Goal: Contribute content: Add original content to the website for others to see

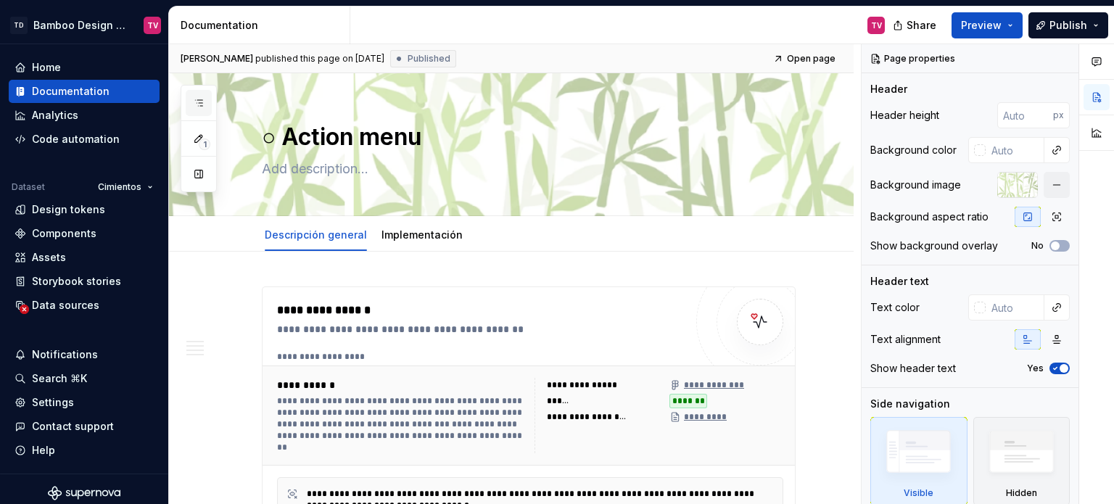
click at [199, 99] on icon "button" at bounding box center [199, 103] width 12 height 12
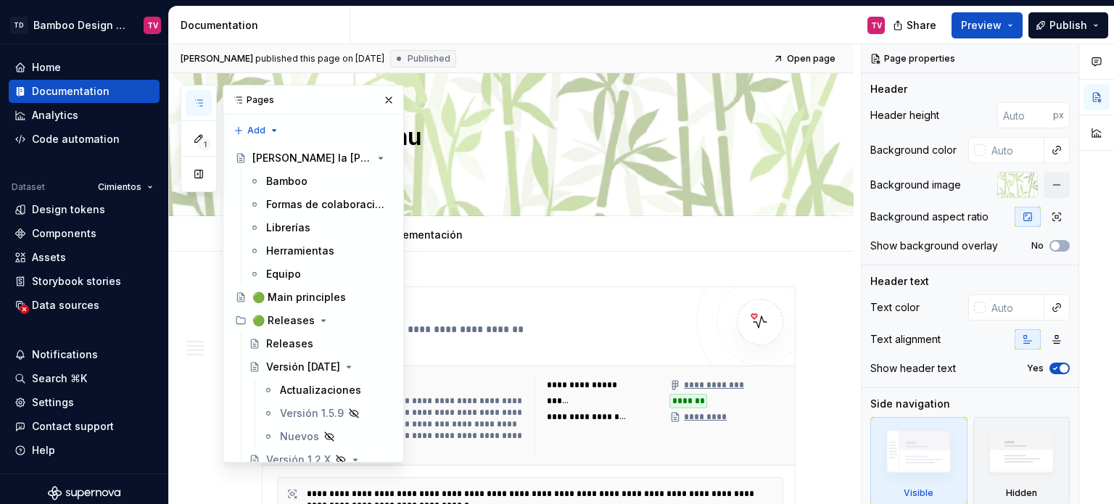
drag, startPoint x: 308, startPoint y: 272, endPoint x: 611, endPoint y: 5, distance: 403.4
click at [308, 272] on div "Equipo" at bounding box center [328, 274] width 125 height 15
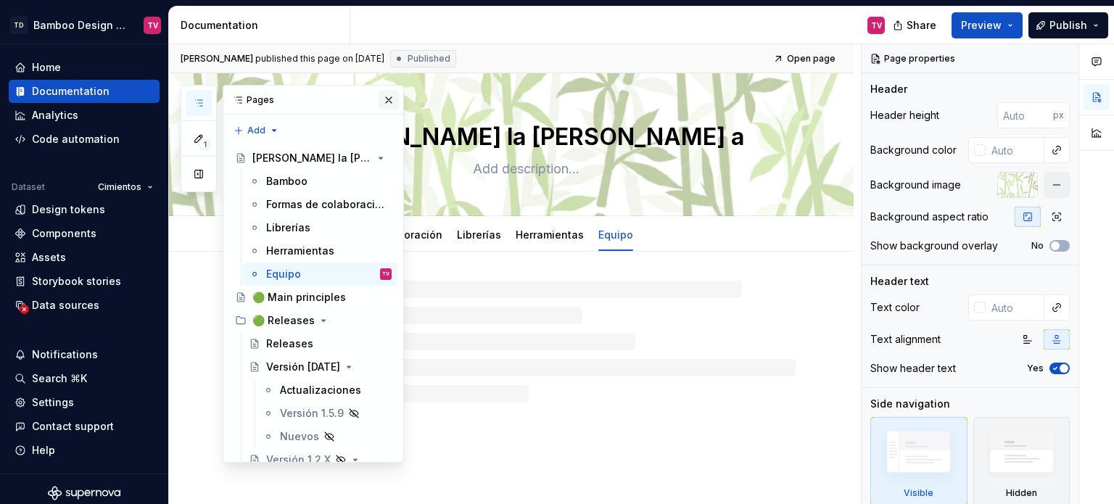
click at [379, 97] on button "button" at bounding box center [389, 100] width 20 height 20
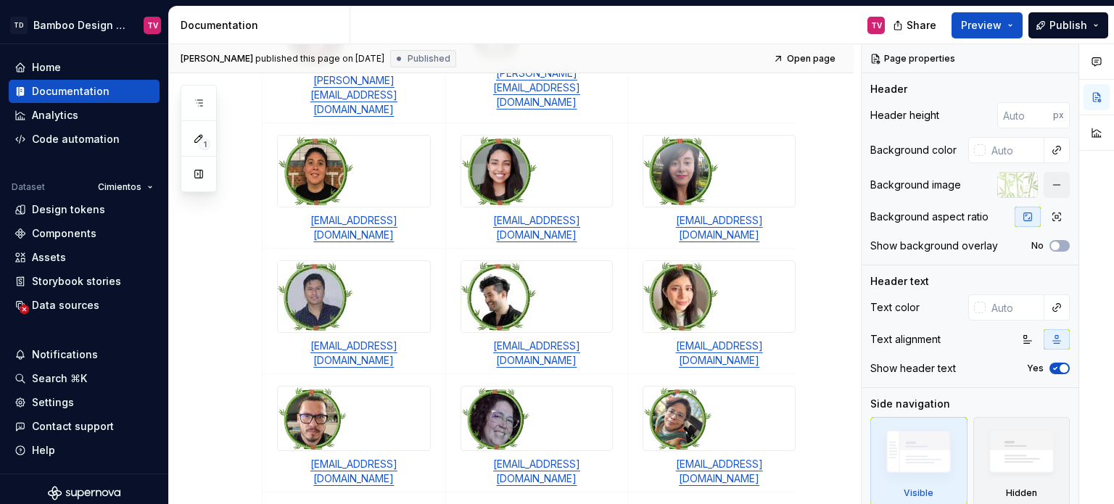
scroll to position [653, 0]
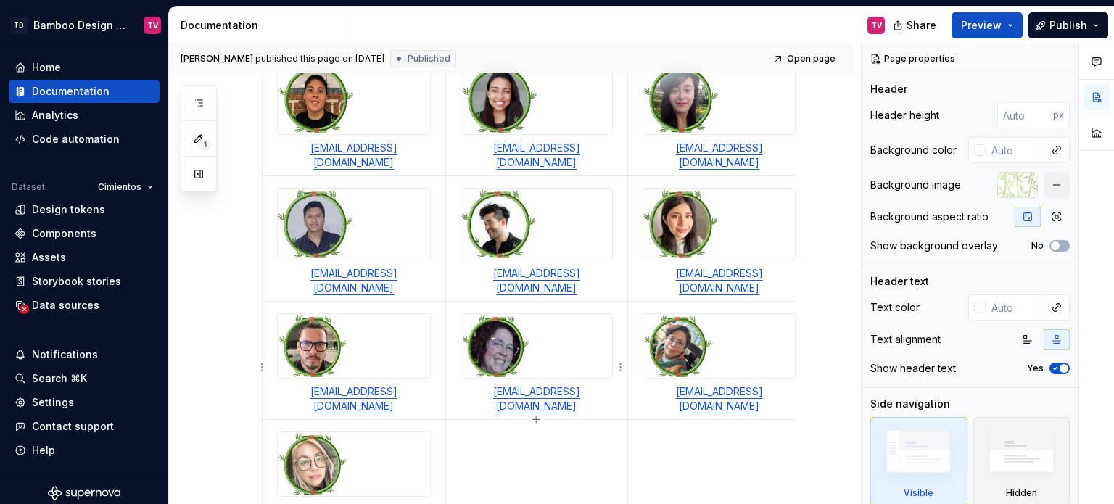
click at [500, 420] on td at bounding box center [536, 479] width 183 height 118
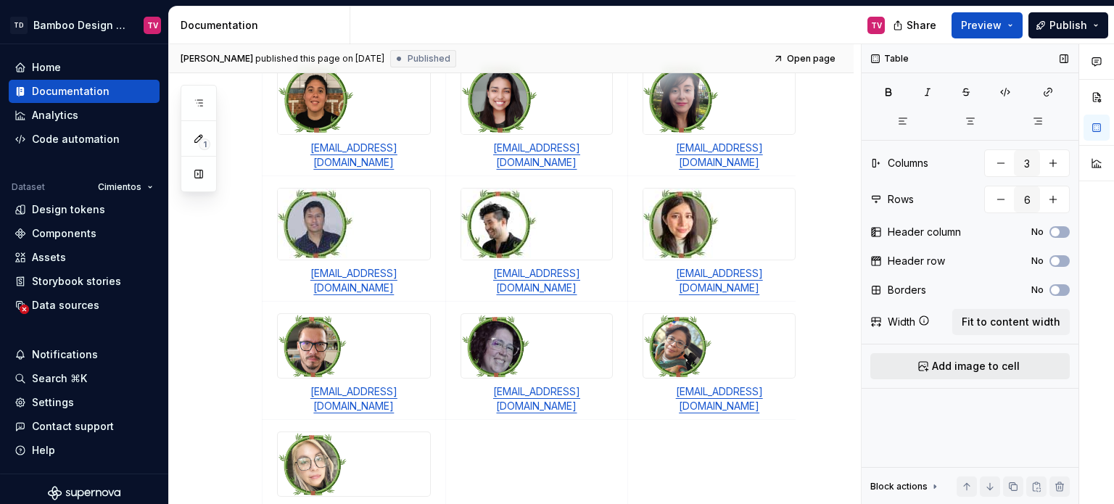
click at [975, 364] on span "Add image to cell" at bounding box center [976, 366] width 88 height 15
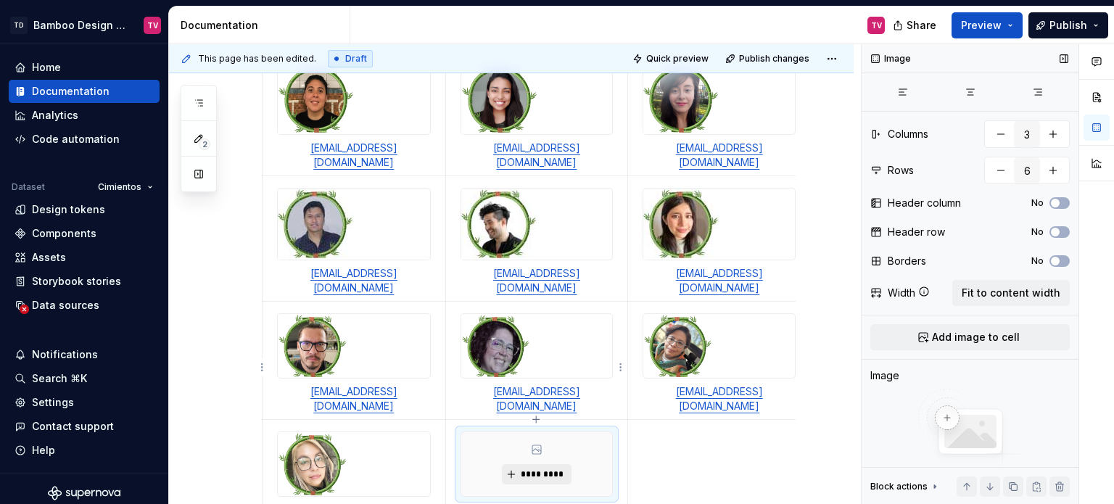
click at [550, 464] on button "*********" at bounding box center [536, 474] width 69 height 20
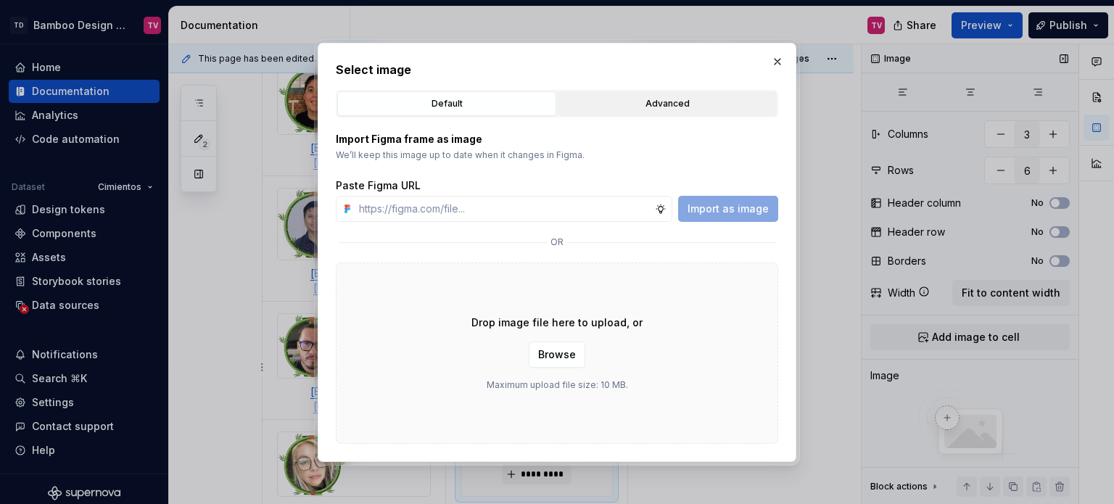
click at [648, 110] on div "Advanced" at bounding box center [667, 103] width 209 height 15
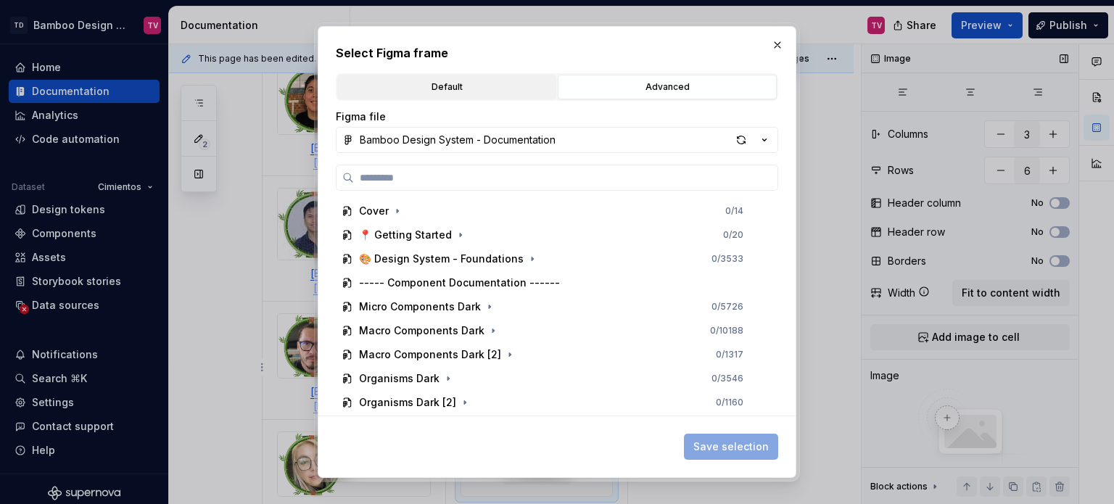
click at [460, 89] on div "Default" at bounding box center [446, 87] width 209 height 15
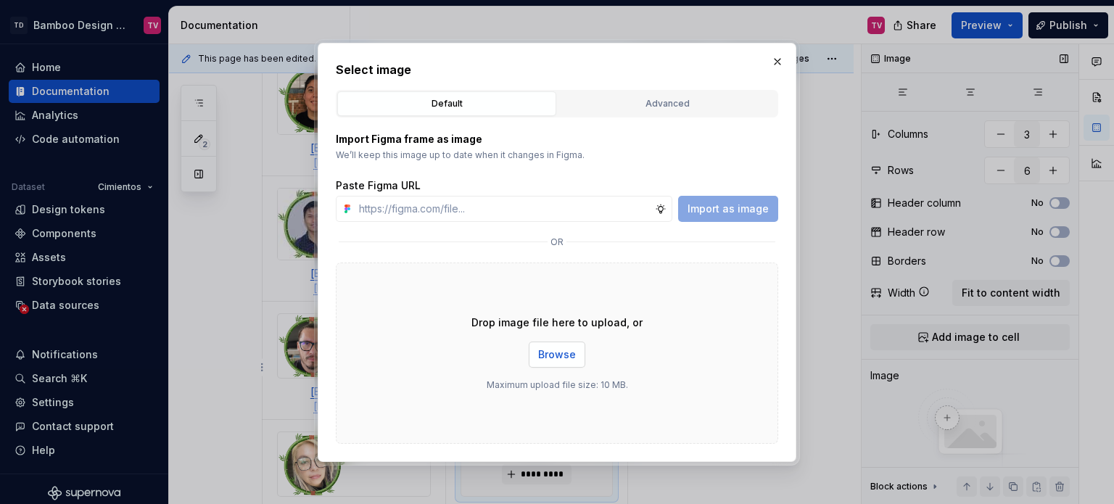
click at [550, 360] on span "Browse" at bounding box center [557, 354] width 38 height 15
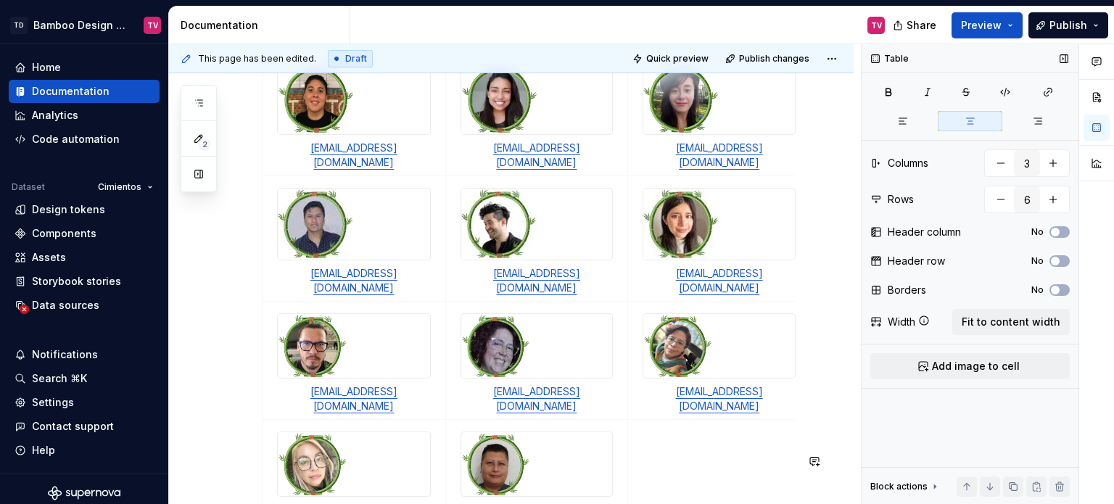
click at [408, 439] on div "¿Necesitas ayuda? Te ofrecemos asistencia para cualquier necesidad de diseño qu…" at bounding box center [529, 102] width 534 height 937
click at [422, 439] on div "¿Necesitas ayuda? Te ofrecemos asistencia para cualquier necesidad de diseño qu…" at bounding box center [529, 102] width 534 height 937
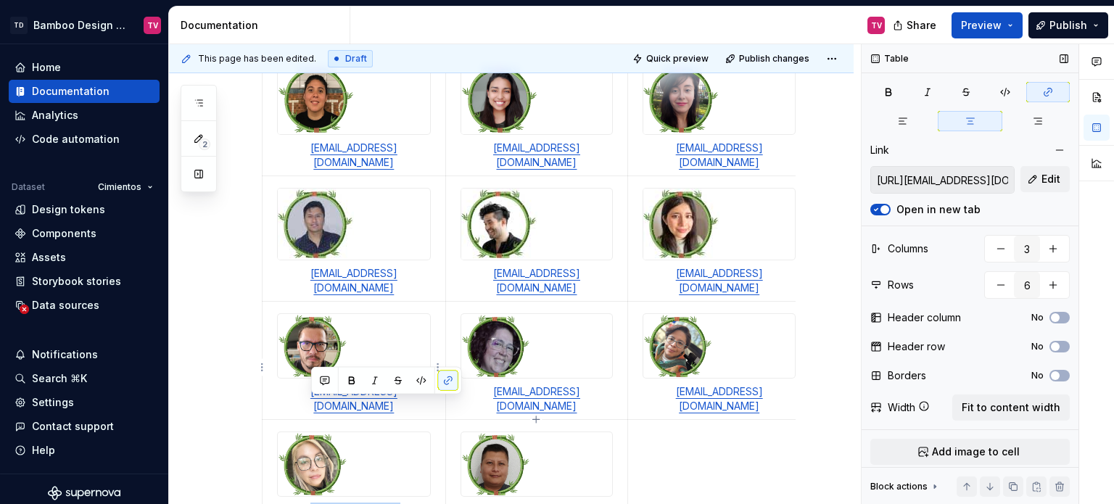
drag, startPoint x: 413, startPoint y: 407, endPoint x: 289, endPoint y: 401, distance: 124.9
copy link "[EMAIL_ADDRESS][DOMAIN_NAME]"
click at [589, 432] on div at bounding box center [537, 464] width 153 height 65
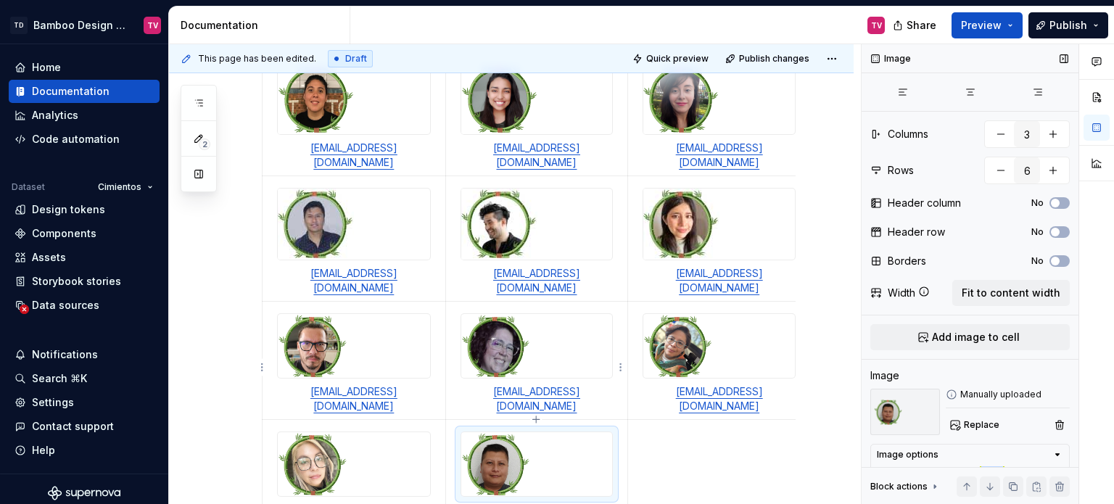
click at [583, 420] on td at bounding box center [536, 479] width 183 height 118
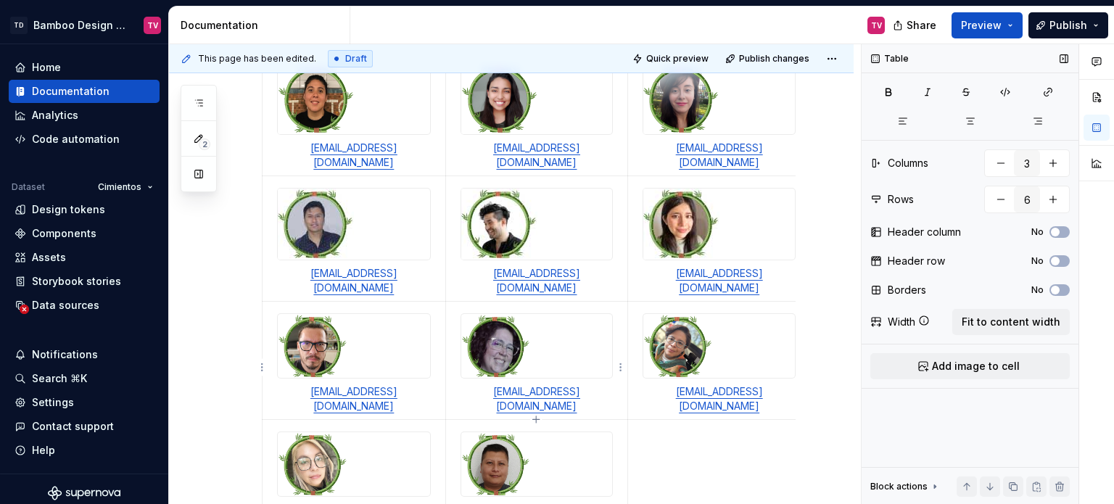
click at [583, 420] on td at bounding box center [536, 479] width 183 height 118
click at [485, 432] on div at bounding box center [537, 464] width 153 height 65
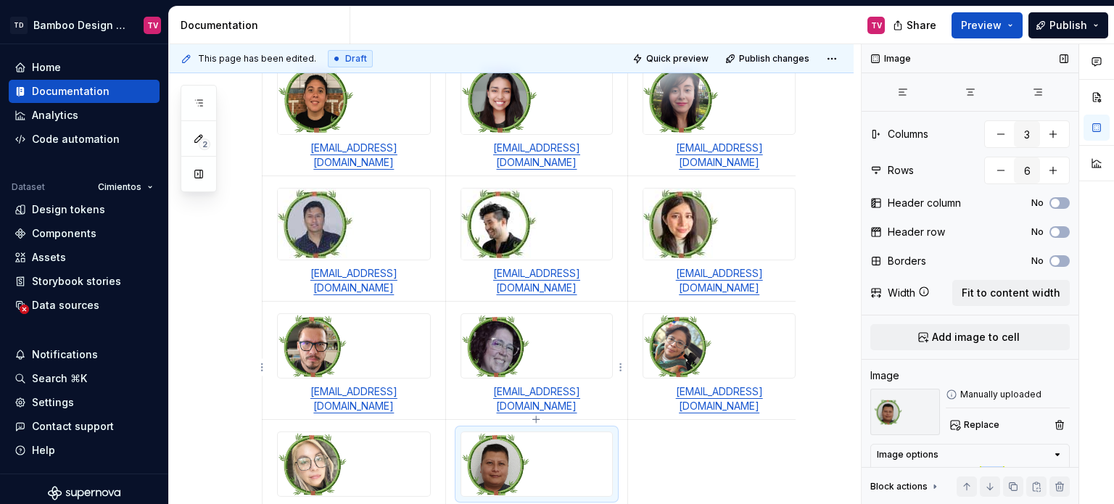
click at [478, 420] on td at bounding box center [536, 479] width 183 height 118
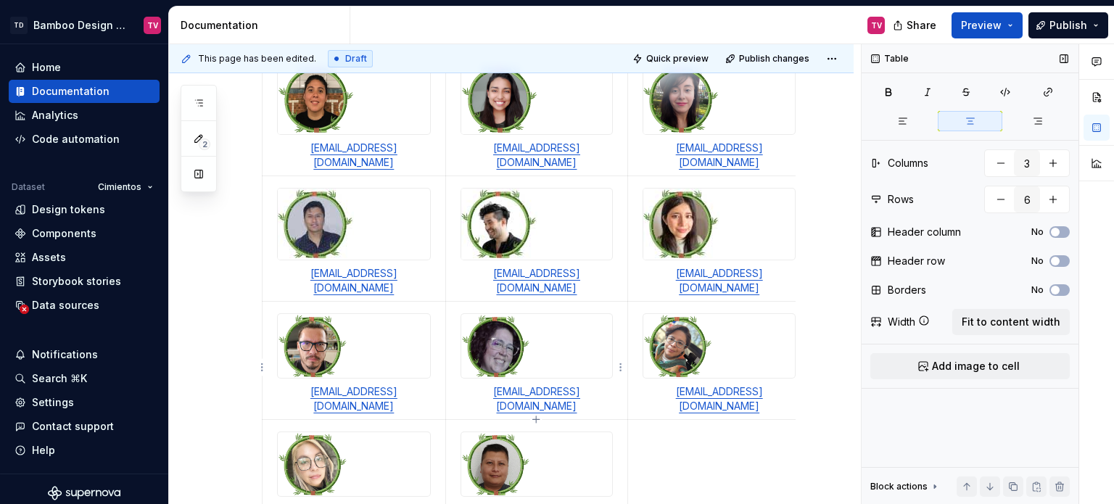
click at [479, 420] on td at bounding box center [536, 479] width 183 height 118
click at [485, 420] on td at bounding box center [536, 479] width 183 height 118
click at [490, 432] on img at bounding box center [537, 464] width 152 height 64
click at [960, 365] on span "Add image to cell" at bounding box center [976, 366] width 88 height 15
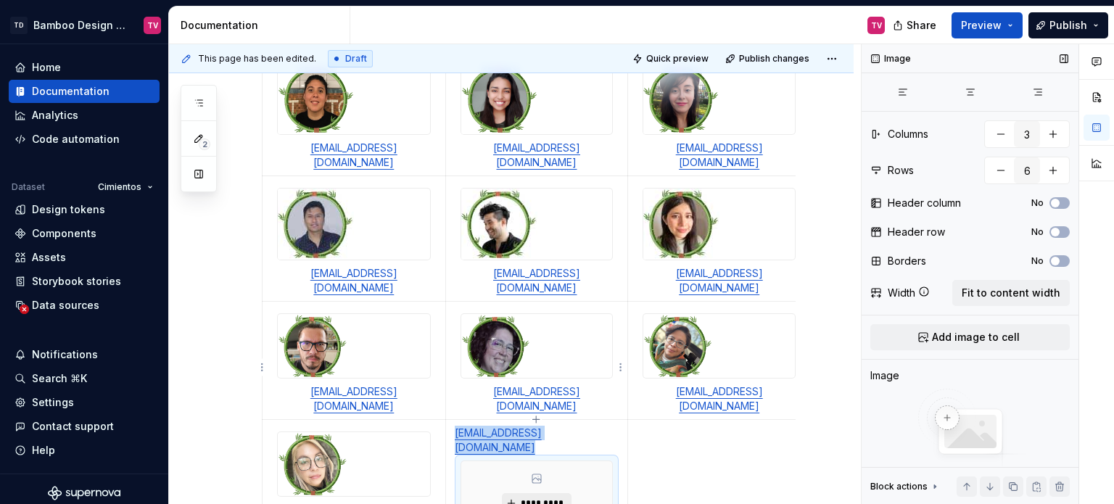
click at [537, 498] on span "*********" at bounding box center [542, 504] width 44 height 12
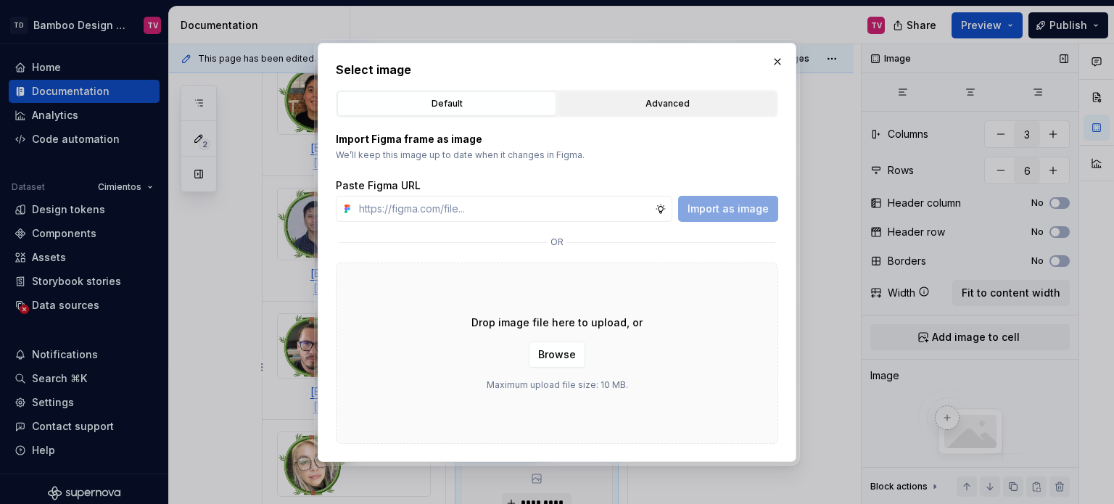
click at [674, 107] on div "Advanced" at bounding box center [667, 103] width 209 height 15
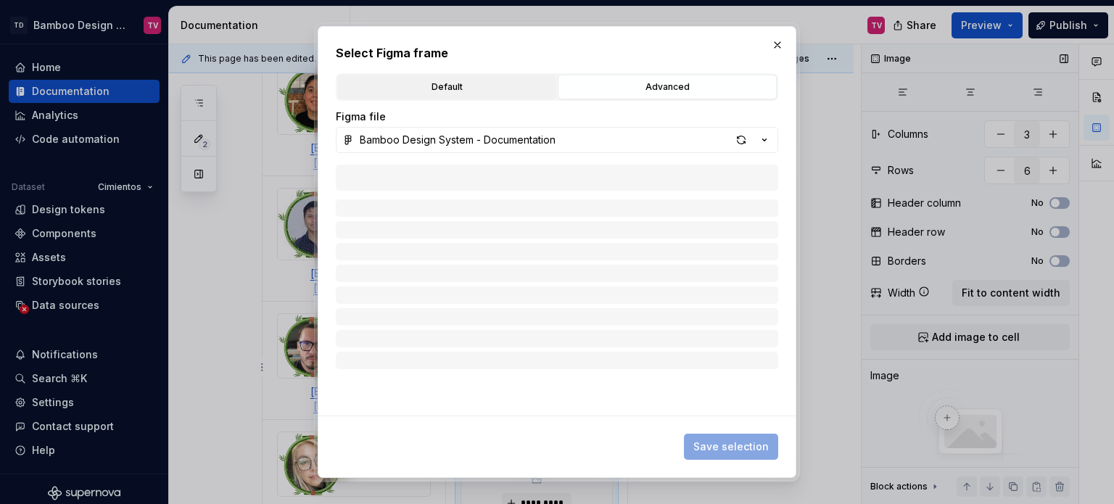
click at [459, 87] on div "Default" at bounding box center [446, 87] width 209 height 15
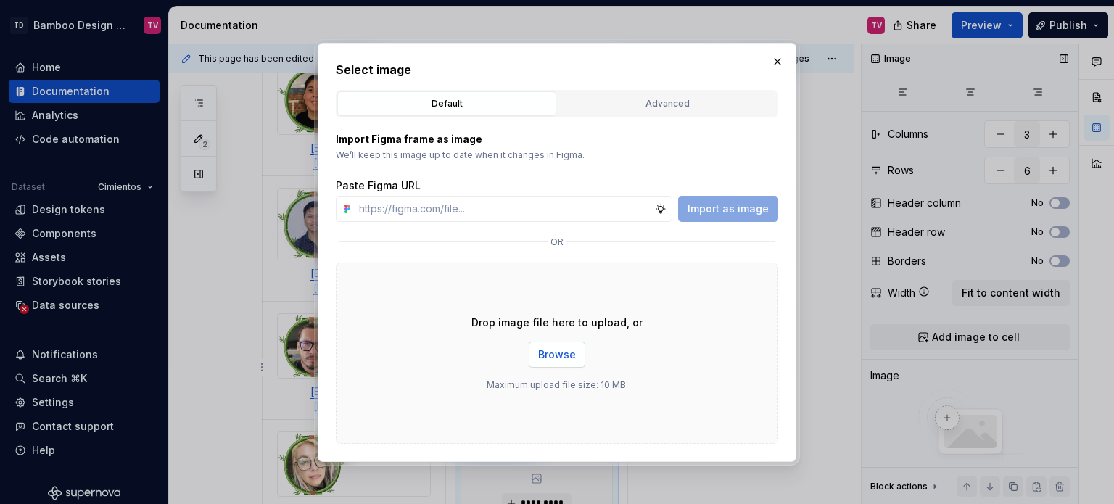
click at [559, 360] on span "Browse" at bounding box center [557, 354] width 38 height 15
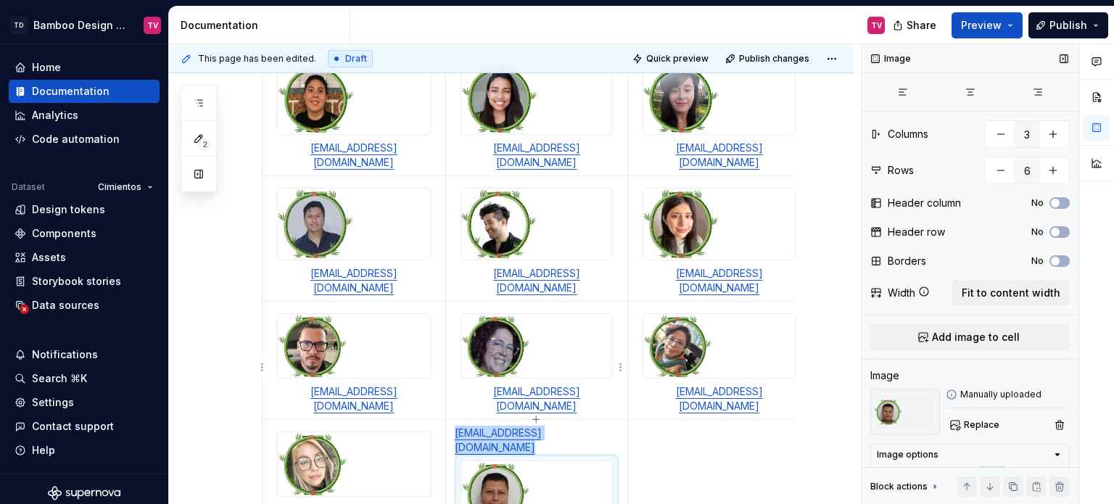
click at [554, 461] on img at bounding box center [537, 493] width 152 height 64
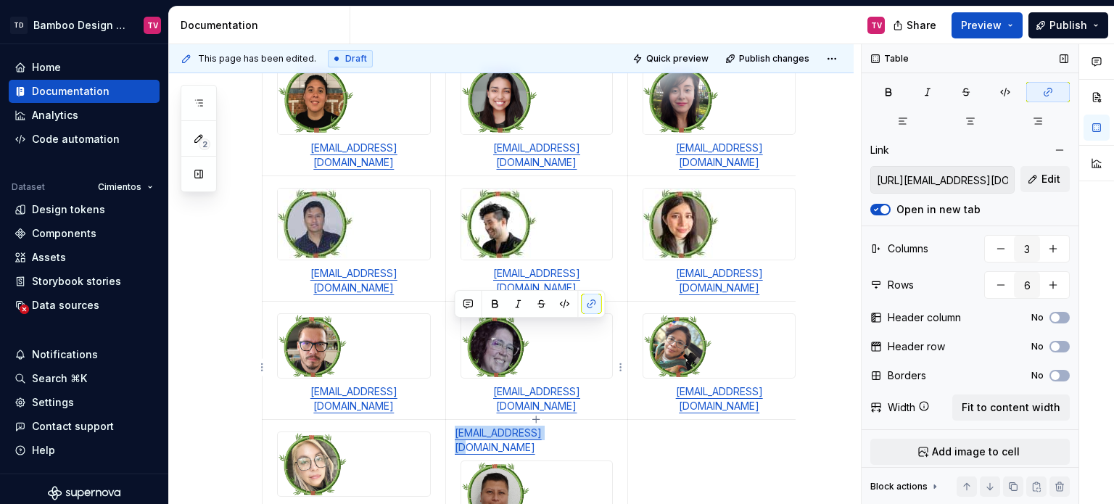
drag, startPoint x: 453, startPoint y: 329, endPoint x: 540, endPoint y: 329, distance: 87.0
click at [540, 420] on td "[EMAIL_ADDRESS][DOMAIN_NAME]" at bounding box center [536, 479] width 183 height 118
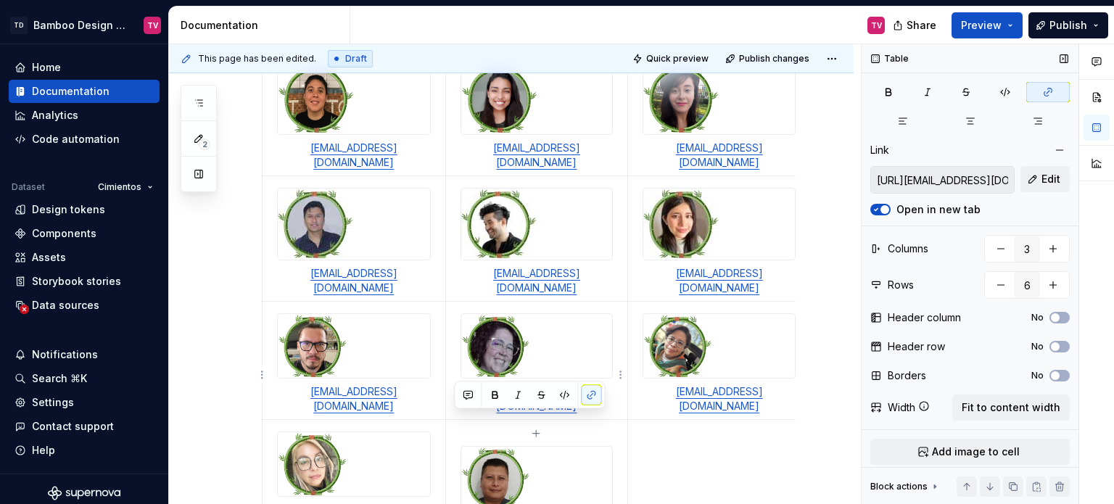
click at [484, 426] on p at bounding box center [537, 433] width 165 height 15
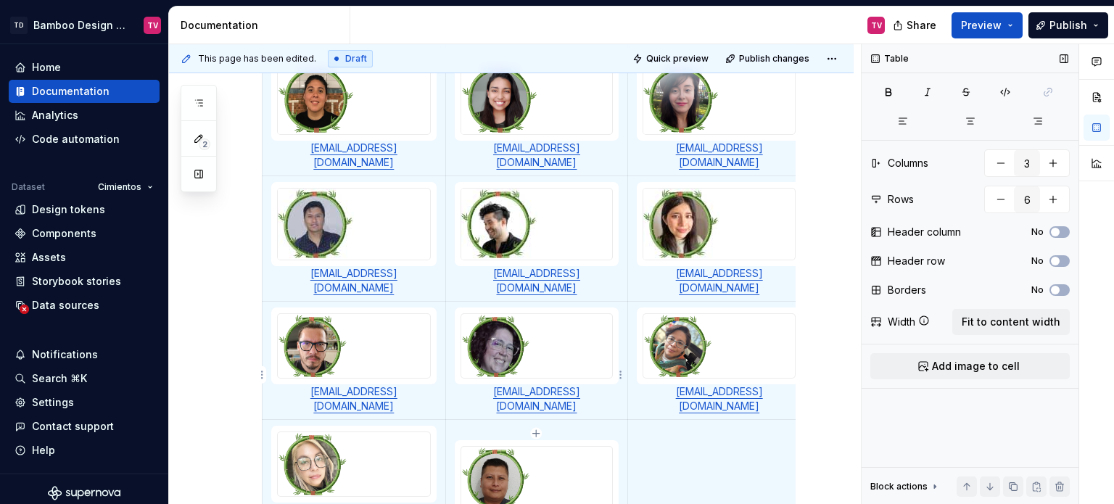
click at [498, 426] on p at bounding box center [537, 433] width 165 height 15
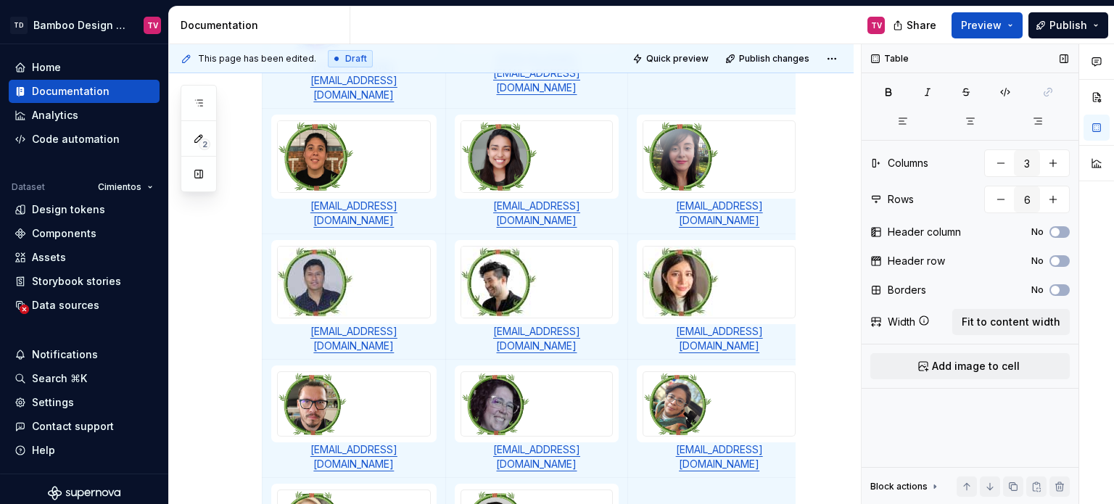
scroll to position [6, 0]
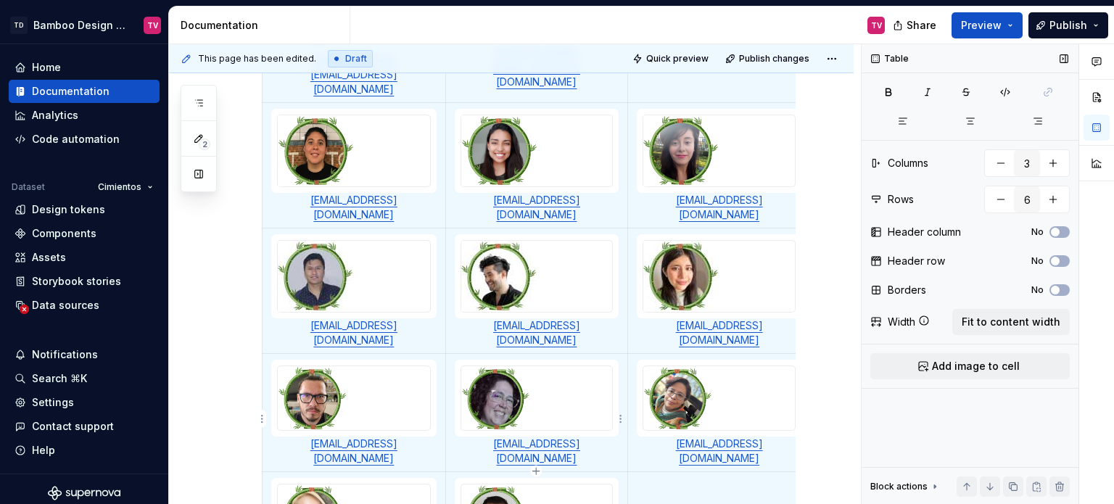
type textarea "*"
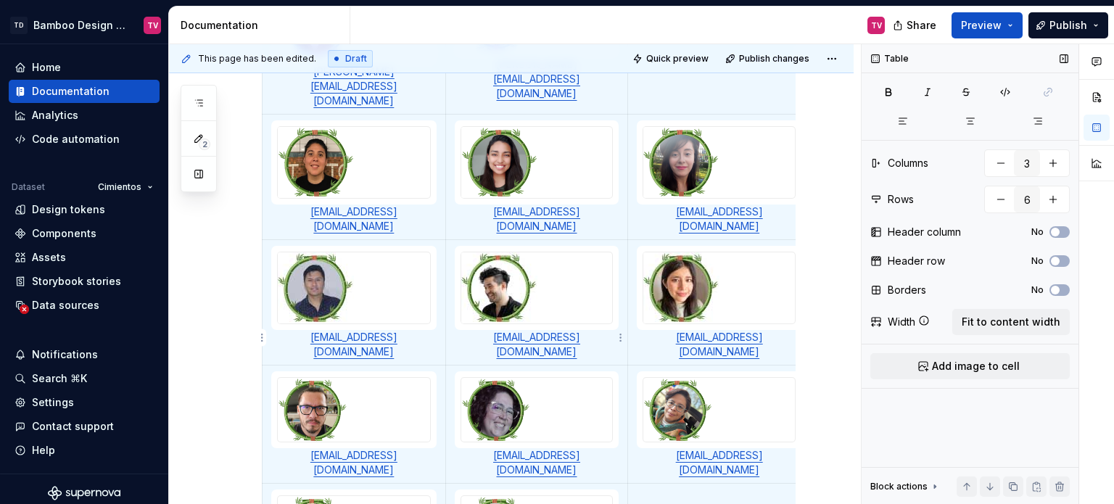
scroll to position [573, 0]
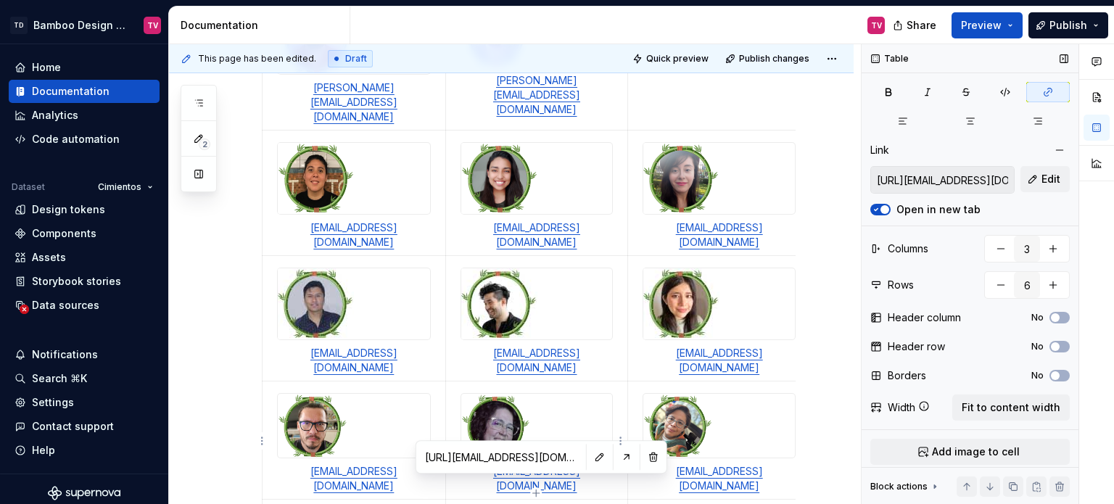
scroll to position [0, 0]
click at [590, 452] on button "button" at bounding box center [600, 457] width 20 height 20
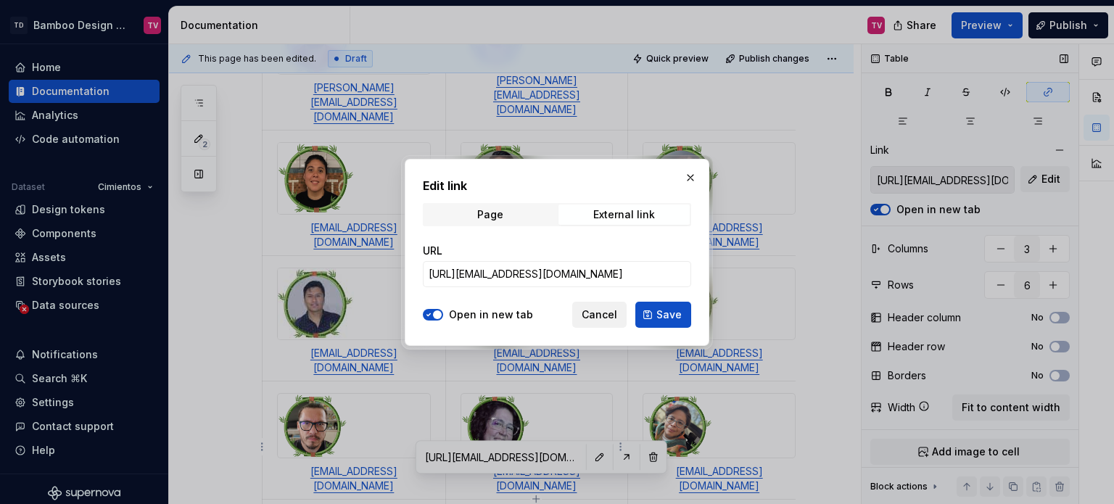
click at [598, 314] on span "Cancel" at bounding box center [600, 315] width 36 height 15
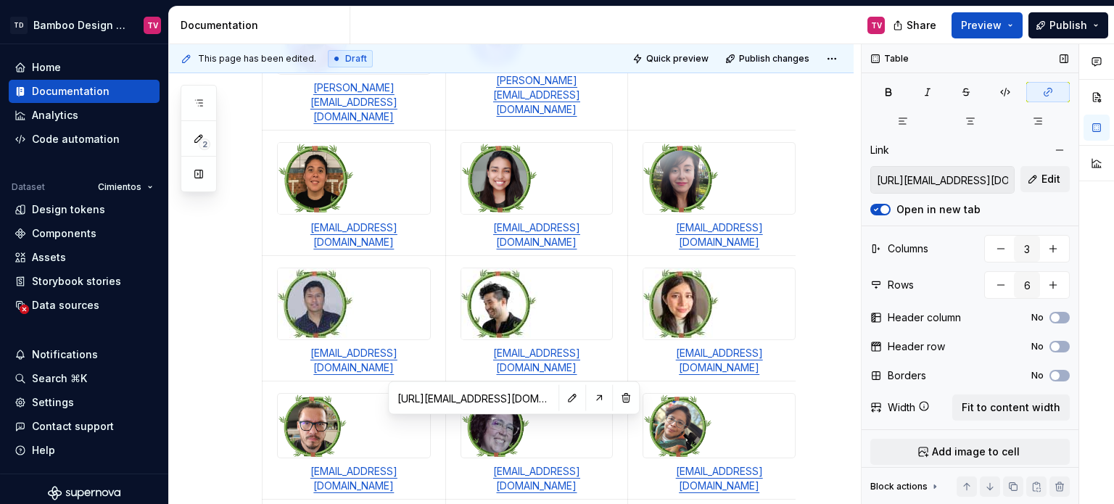
scroll to position [632, 0]
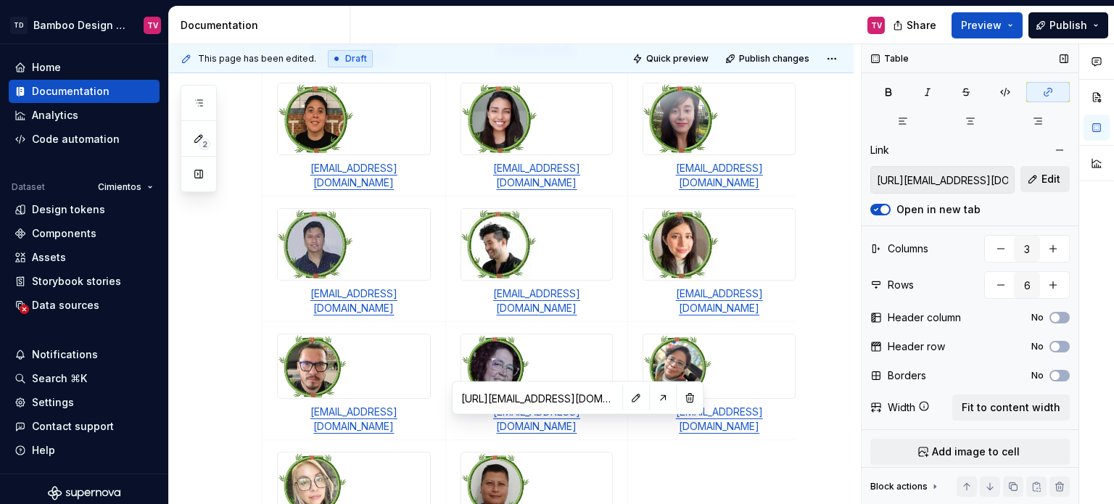
click at [1042, 176] on span "Edit" at bounding box center [1051, 179] width 19 height 15
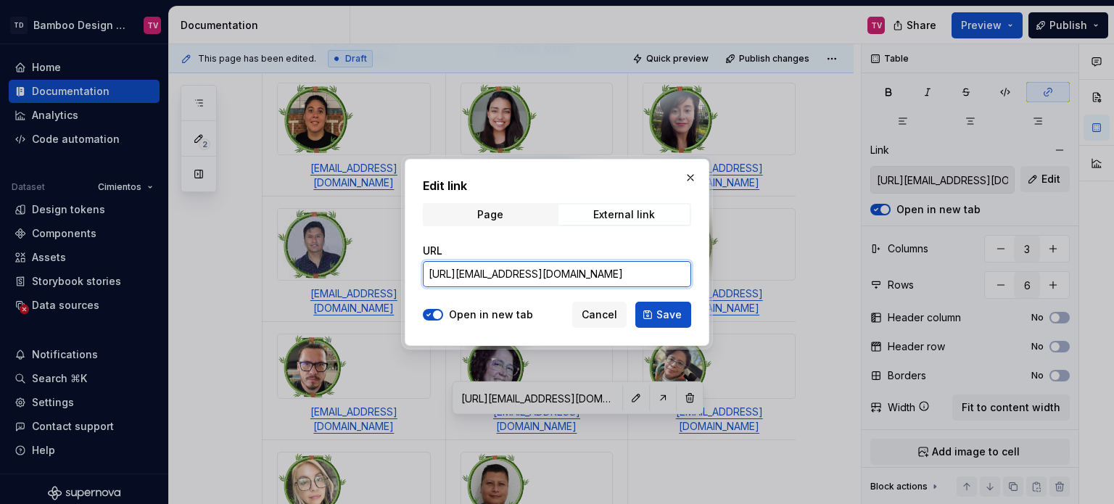
drag, startPoint x: 548, startPoint y: 269, endPoint x: 493, endPoint y: 275, distance: 55.4
click at [493, 275] on input "[URL][EMAIL_ADDRESS][DOMAIN_NAME]" at bounding box center [557, 274] width 268 height 26
type input "[URL][PERSON_NAME][EMAIL_ADDRESS][PERSON_NAME][DOMAIN_NAME]"
click at [653, 317] on button "Save" at bounding box center [663, 315] width 56 height 26
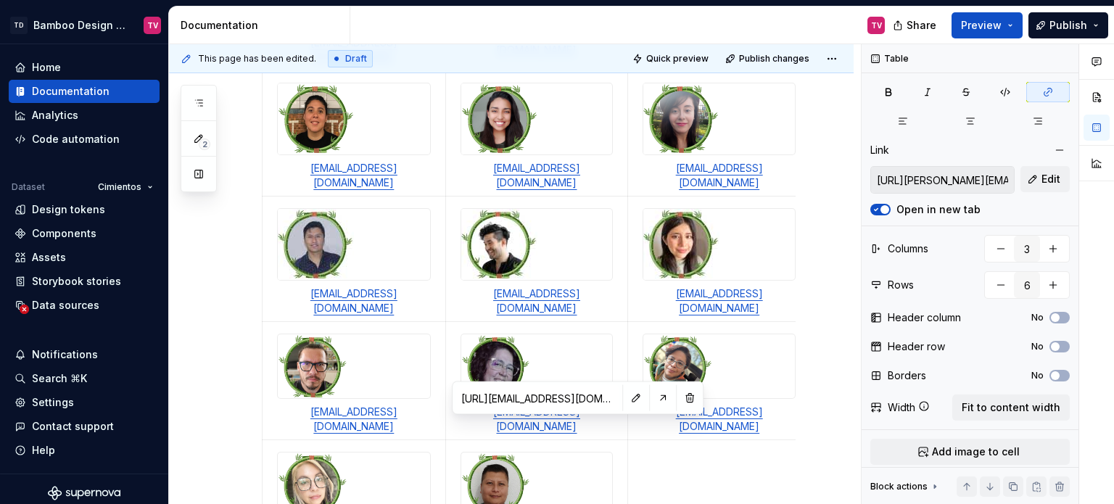
type input "[URL][PERSON_NAME][EMAIL_ADDRESS][PERSON_NAME][DOMAIN_NAME]"
drag, startPoint x: 599, startPoint y: 424, endPoint x: 448, endPoint y: 424, distance: 150.9
click at [448, 440] on td "[PERSON_NAME][EMAIL_ADDRESS][PERSON_NAME][DOMAIN_NAME]" at bounding box center [536, 506] width 183 height 133
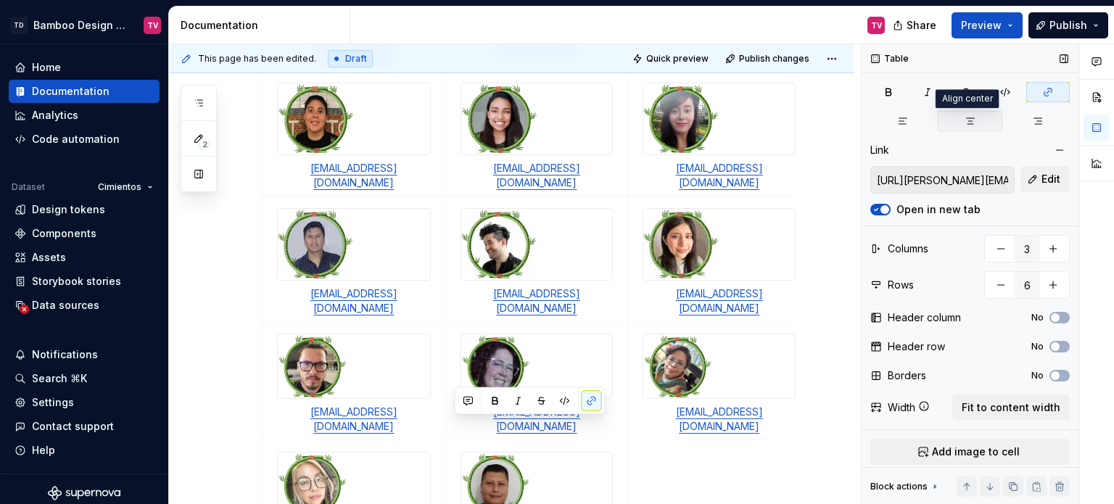
click at [968, 122] on icon "button" at bounding box center [971, 121] width 12 height 12
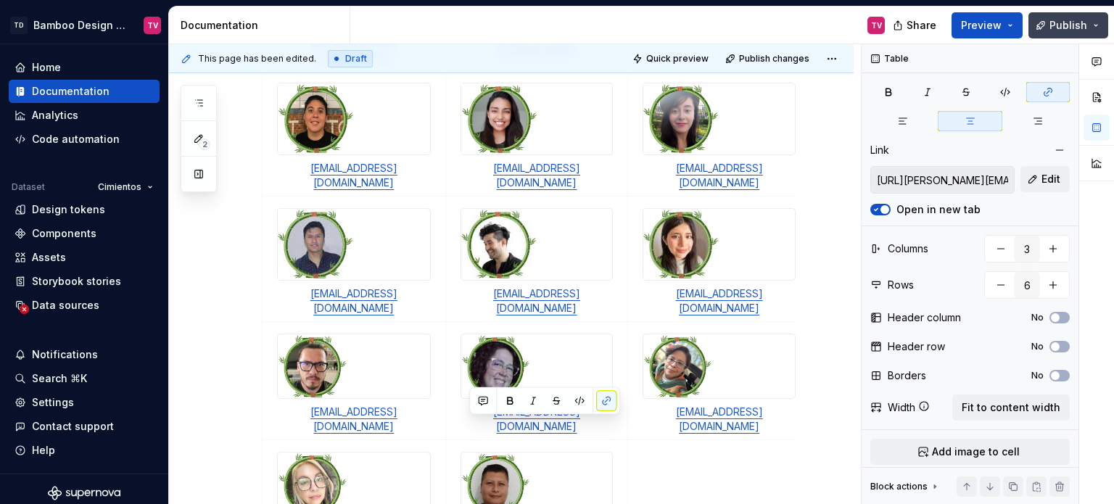
click at [1059, 20] on span "Publish" at bounding box center [1069, 25] width 38 height 15
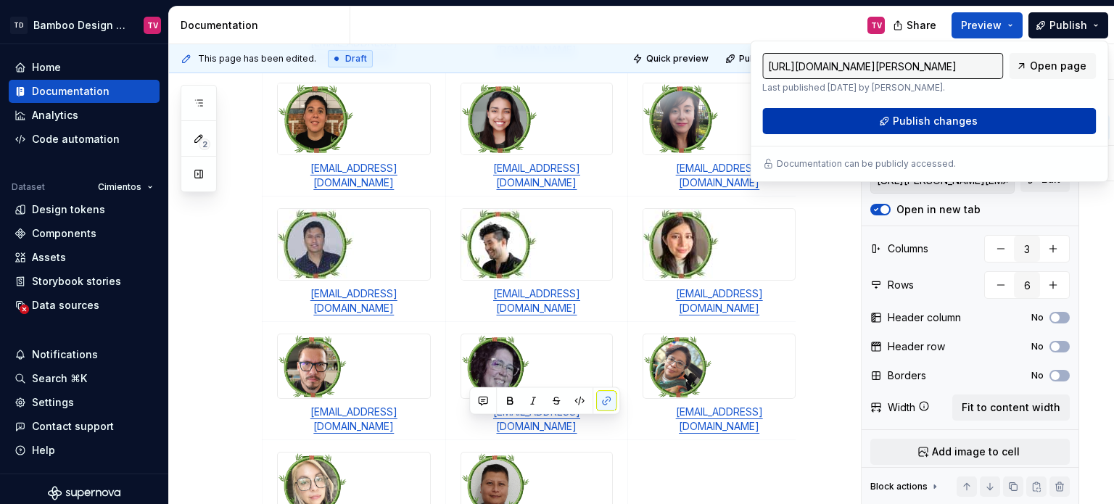
click at [869, 115] on button "Publish changes" at bounding box center [929, 121] width 334 height 26
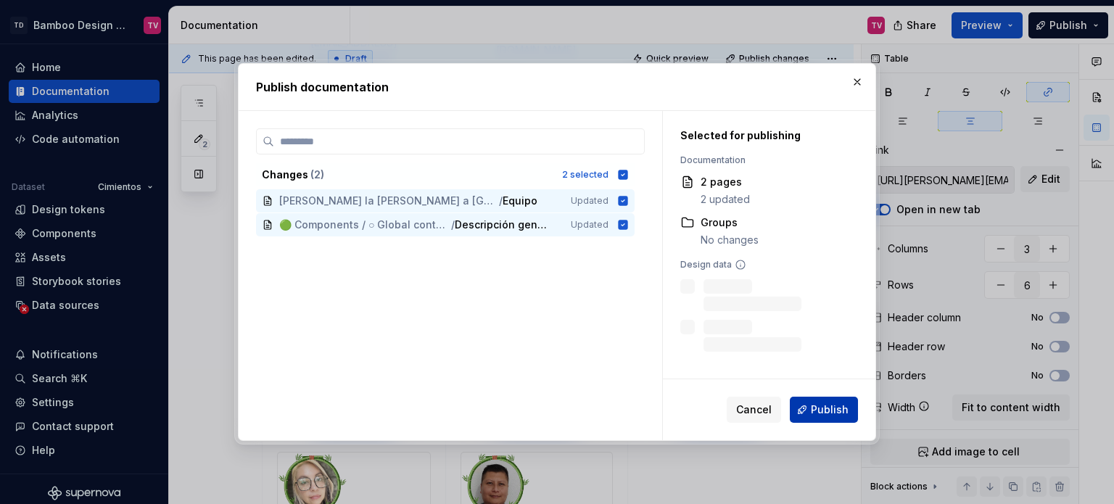
click at [820, 412] on span "Publish" at bounding box center [830, 410] width 38 height 15
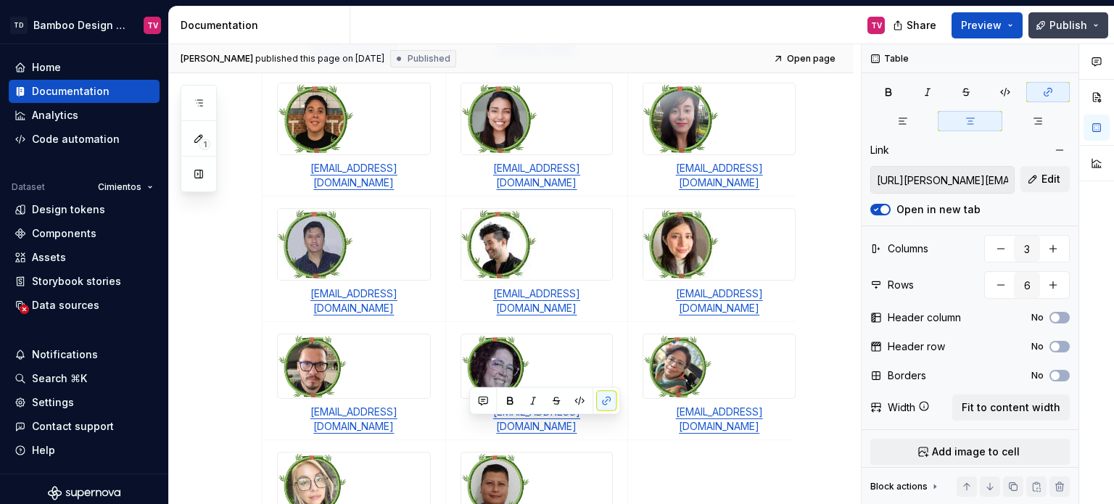
click at [1049, 19] on button "Publish" at bounding box center [1069, 25] width 80 height 26
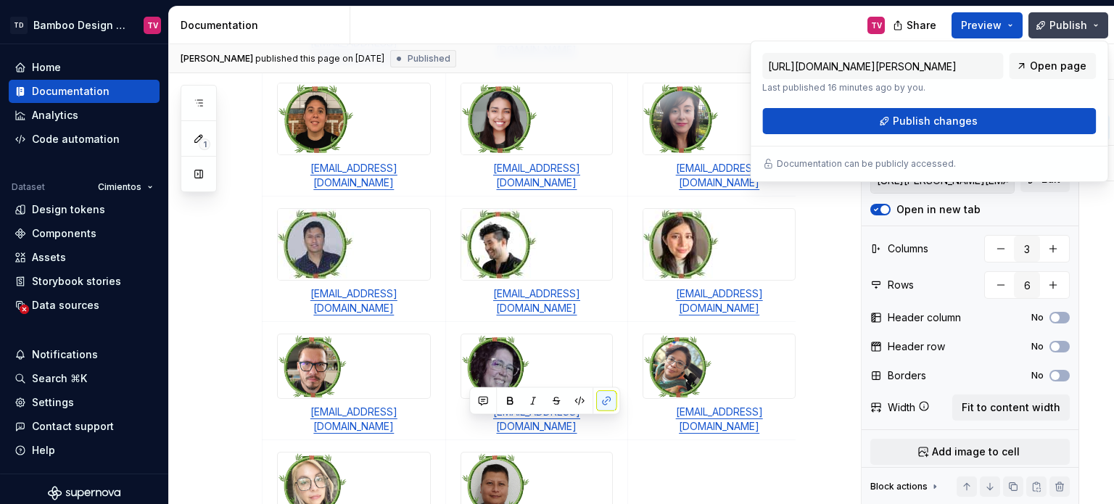
click at [941, 129] on button "Publish changes" at bounding box center [929, 121] width 334 height 26
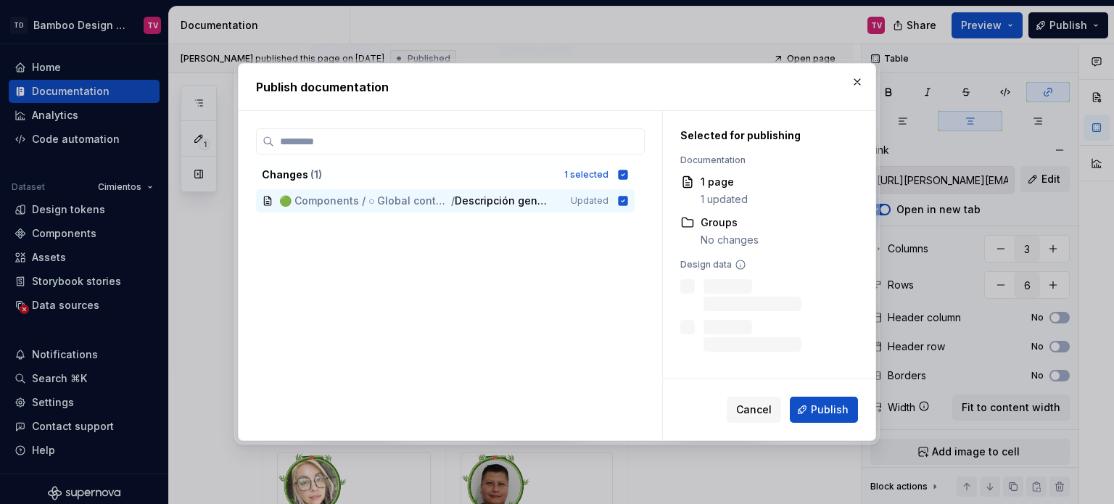
click at [832, 414] on span "Publish" at bounding box center [830, 410] width 38 height 15
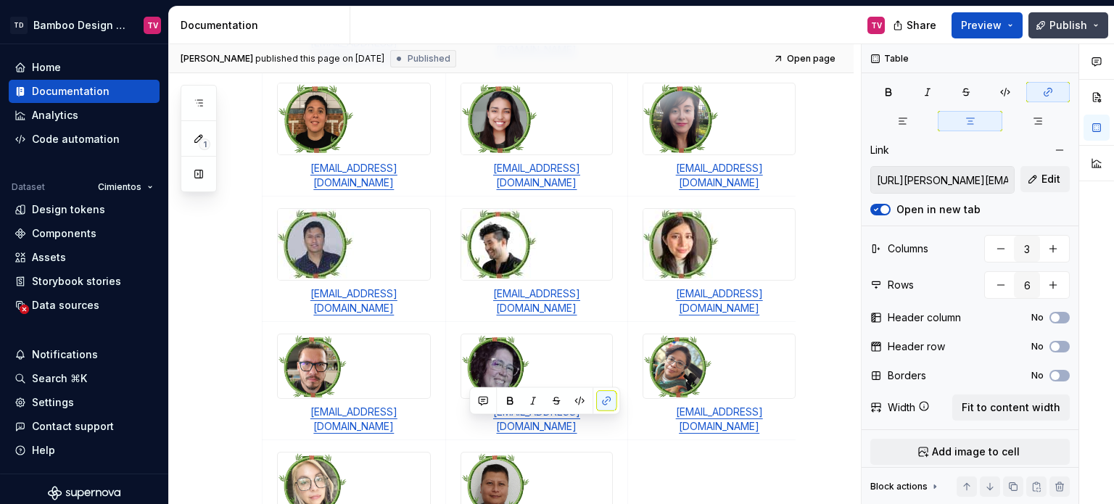
click at [1068, 30] on span "Publish" at bounding box center [1069, 25] width 38 height 15
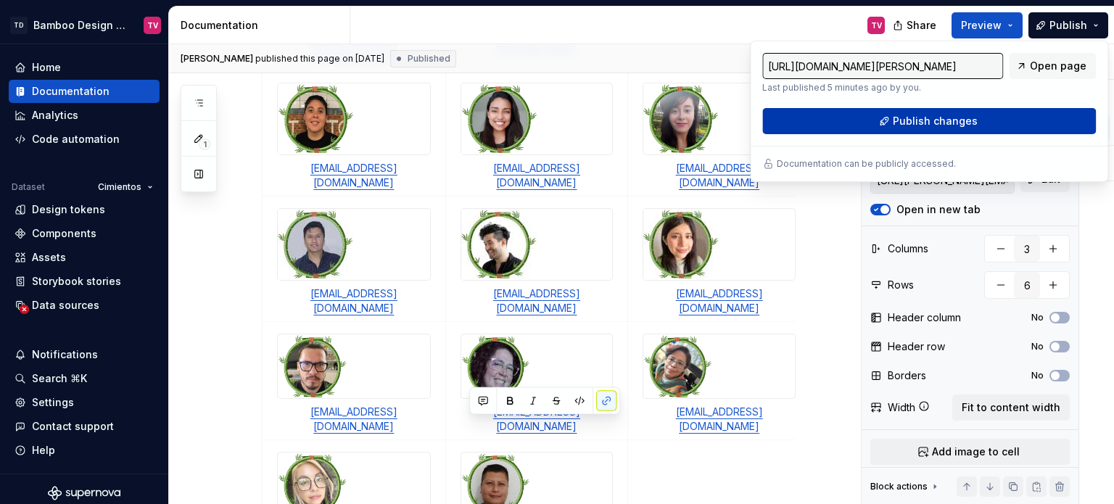
click at [920, 120] on span "Publish changes" at bounding box center [935, 121] width 85 height 15
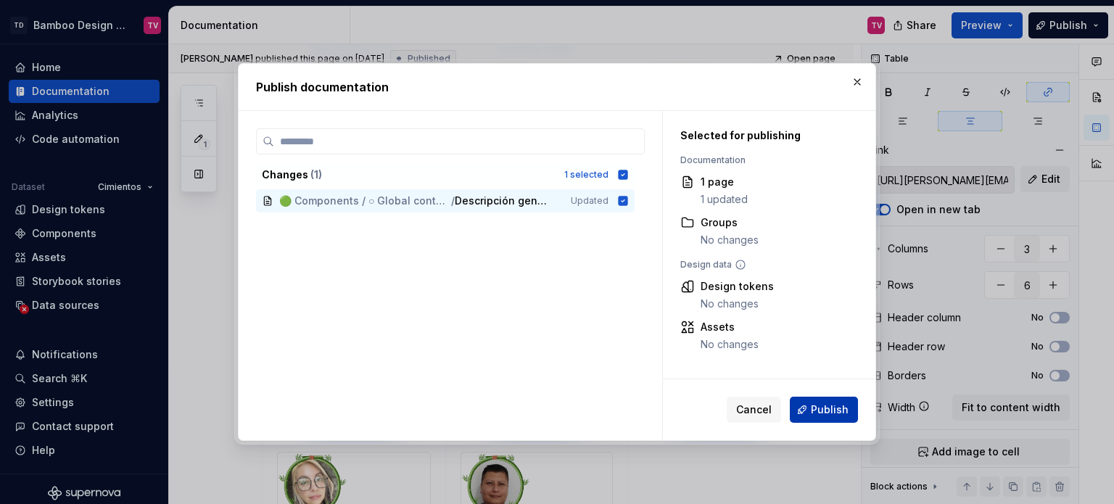
click at [799, 406] on button "Publish" at bounding box center [824, 410] width 68 height 26
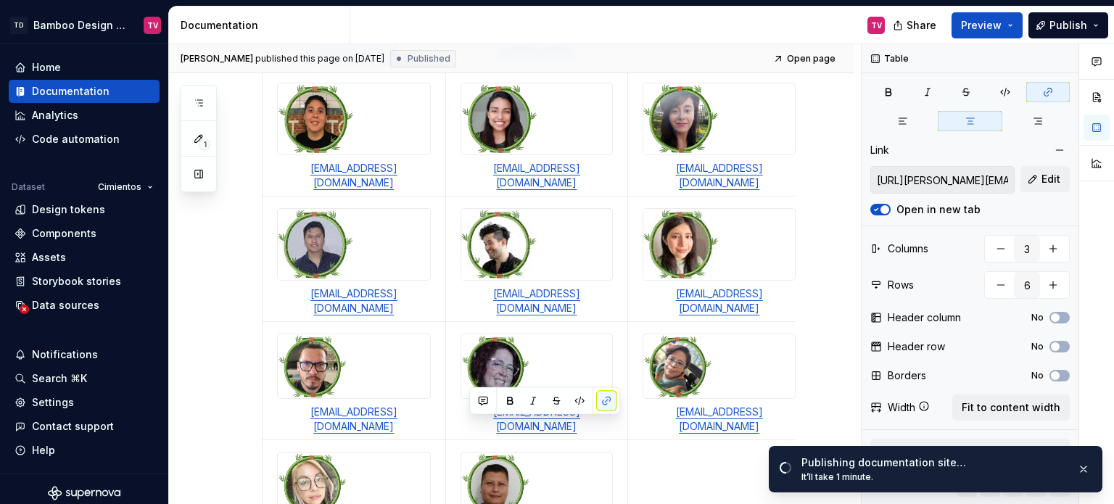
type textarea "*"
